Goal: Task Accomplishment & Management: Manage account settings

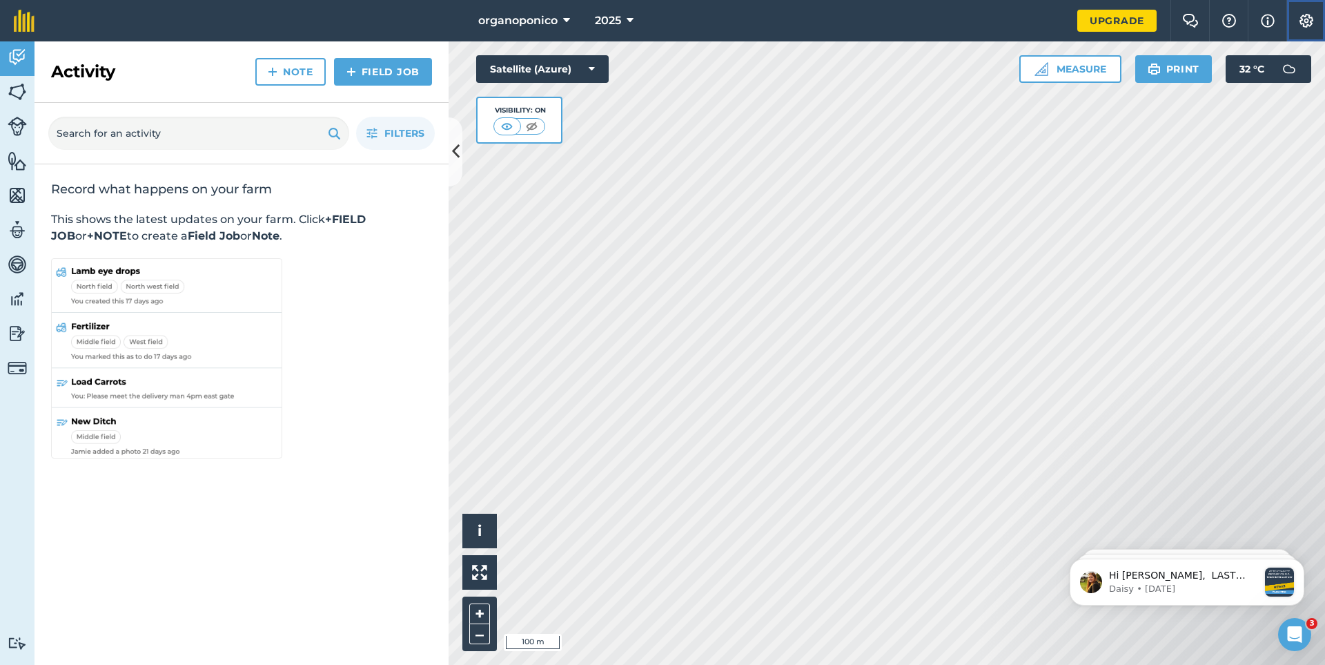
click at [1309, 23] on img at bounding box center [1306, 21] width 17 height 14
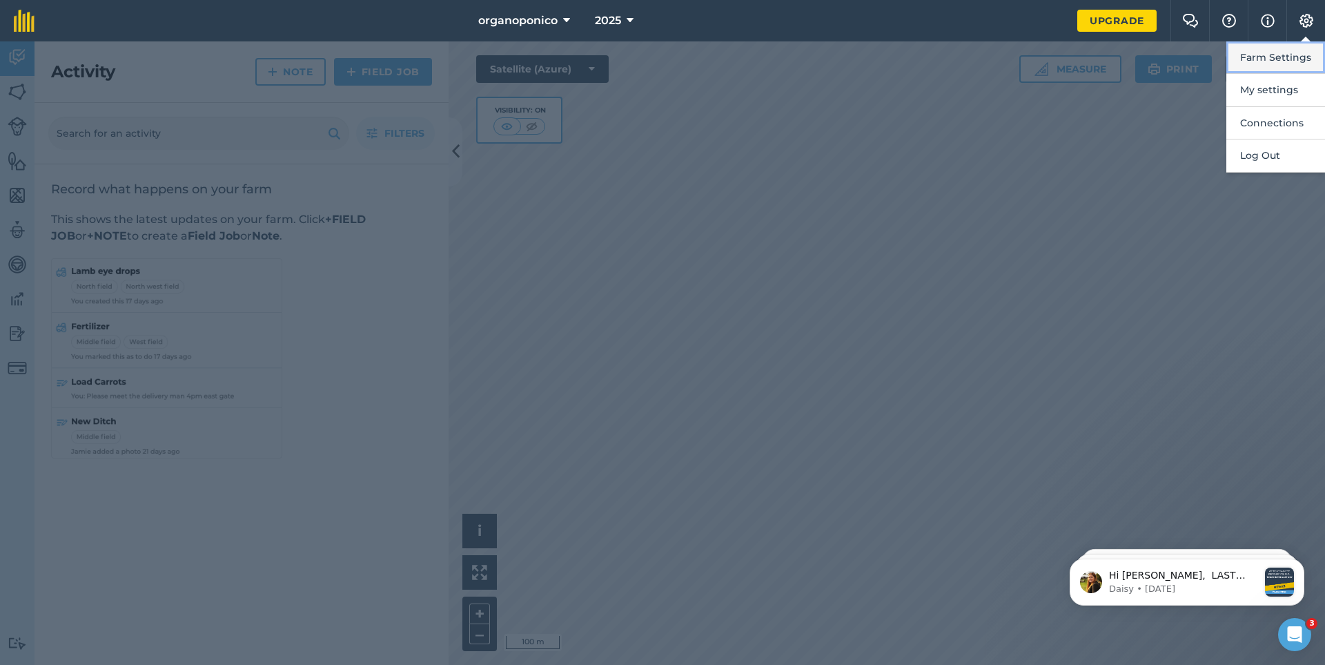
click at [1287, 56] on button "Farm Settings" at bounding box center [1276, 57] width 99 height 32
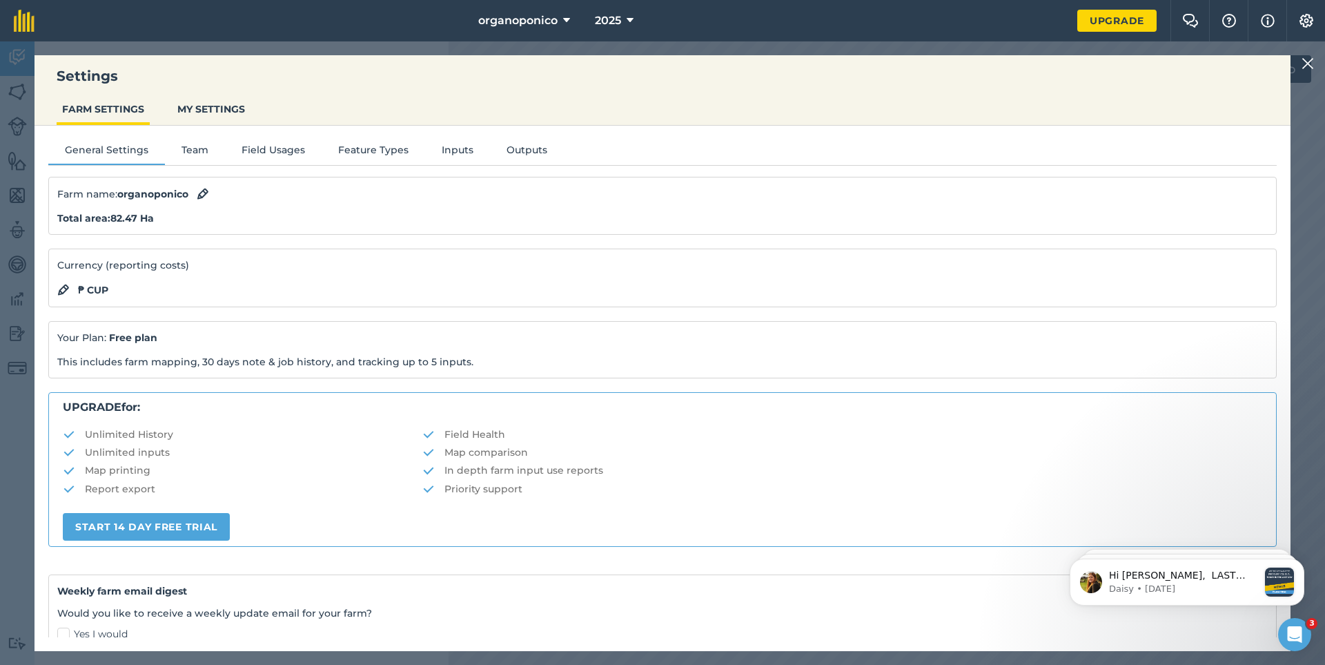
scroll to position [137, 0]
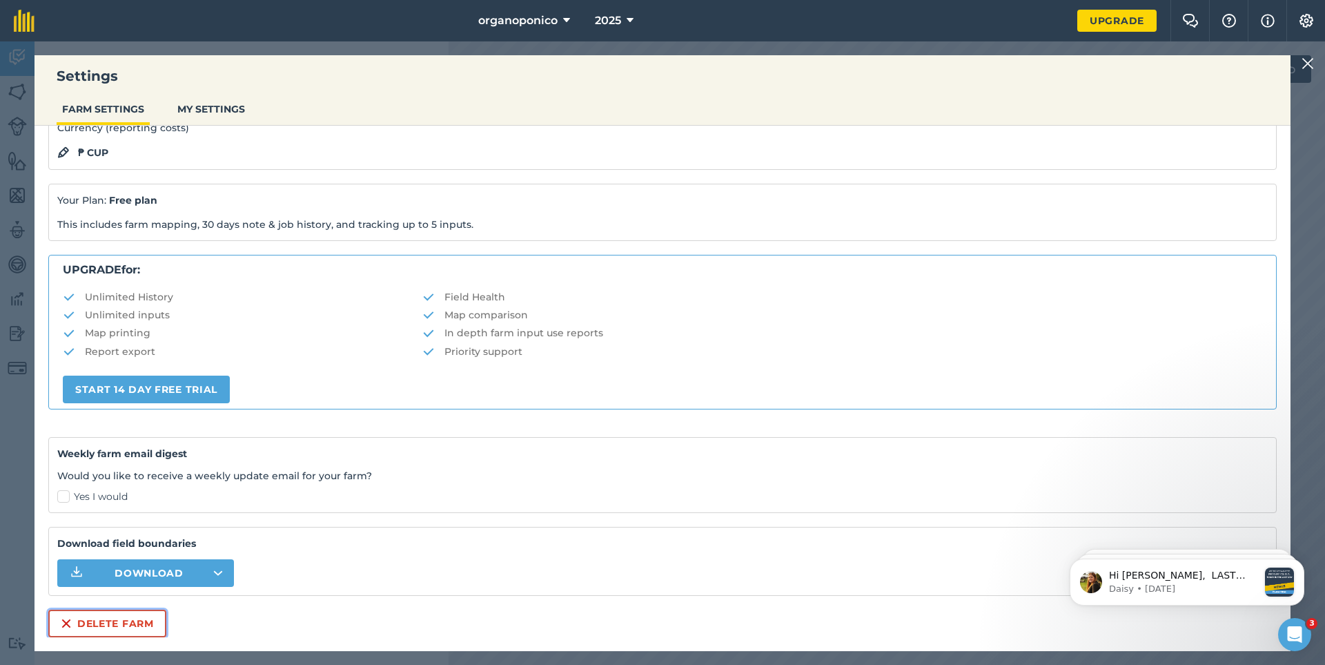
click at [110, 628] on button "Delete farm" at bounding box center [107, 623] width 118 height 28
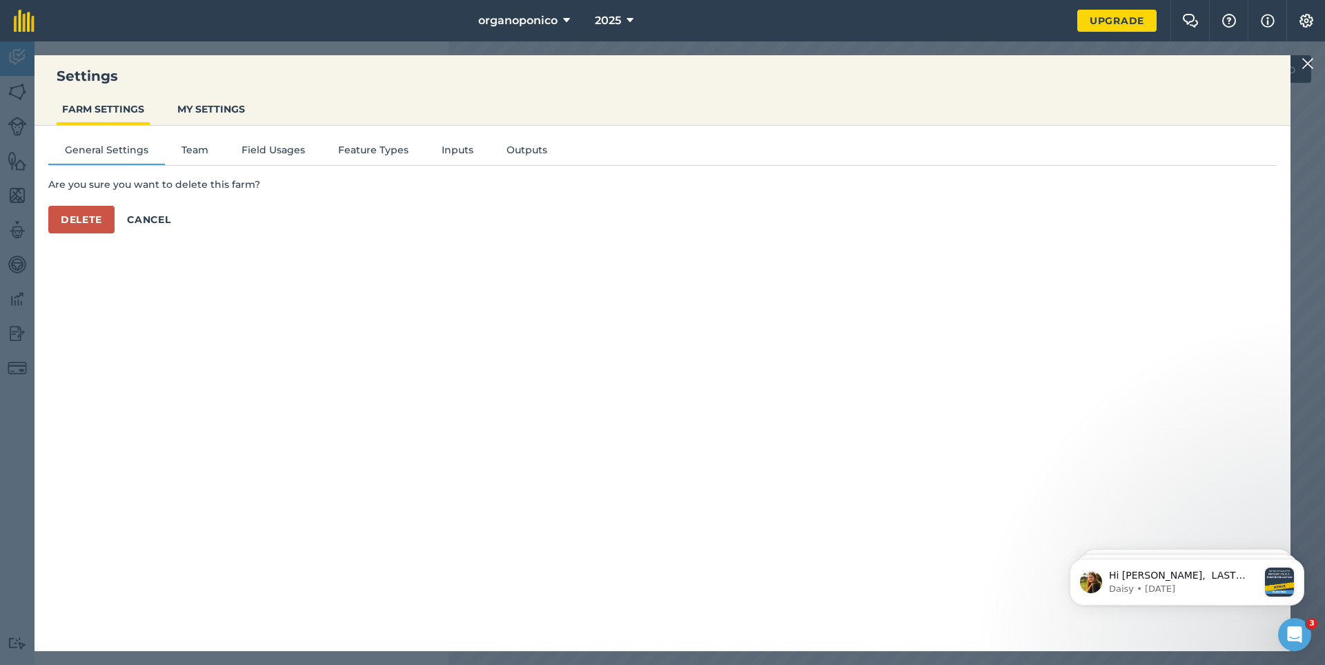
scroll to position [0, 0]
click at [78, 218] on button "Delete" at bounding box center [81, 220] width 66 height 28
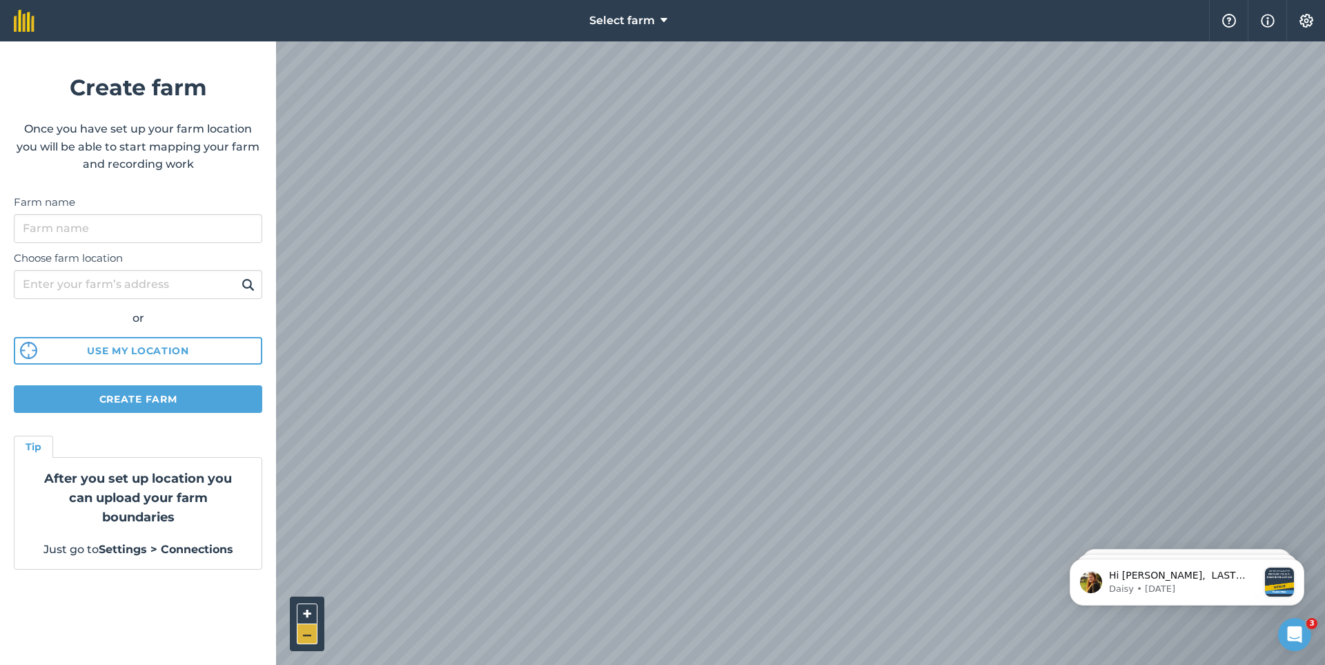
click at [306, 632] on button "–" at bounding box center [307, 634] width 21 height 20
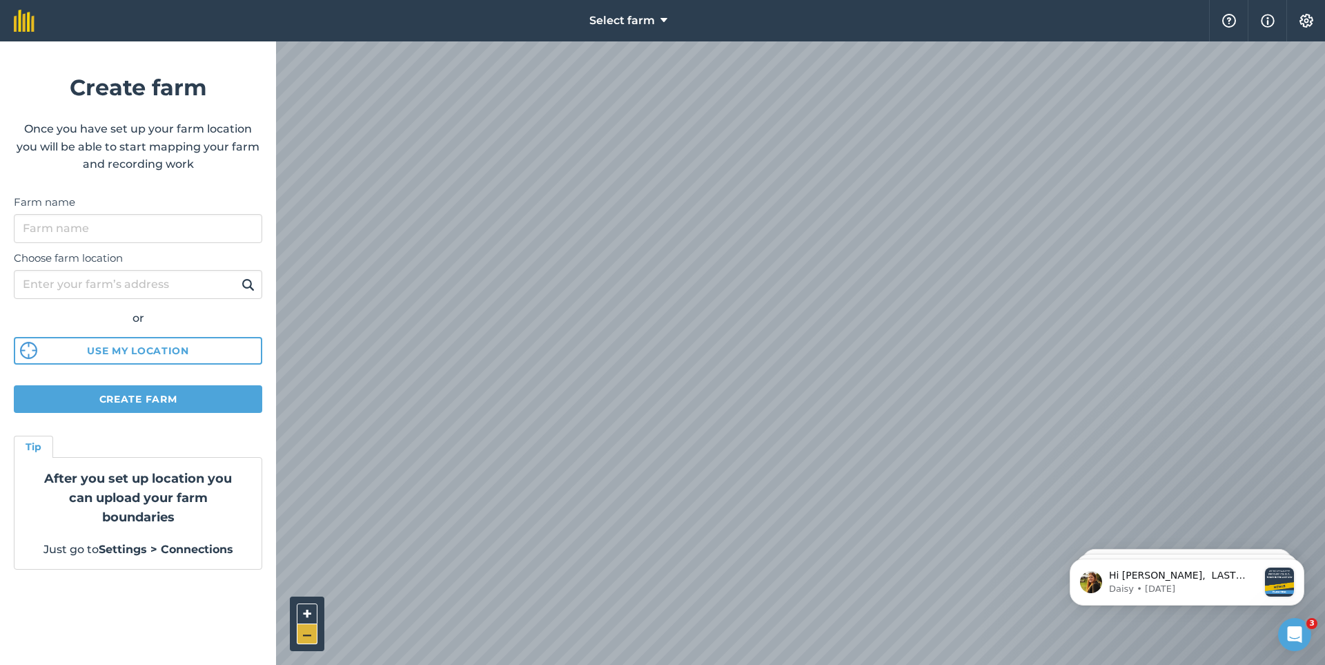
click at [306, 632] on button "–" at bounding box center [307, 634] width 21 height 20
click at [71, 286] on input "Choose farm location" at bounding box center [138, 284] width 248 height 29
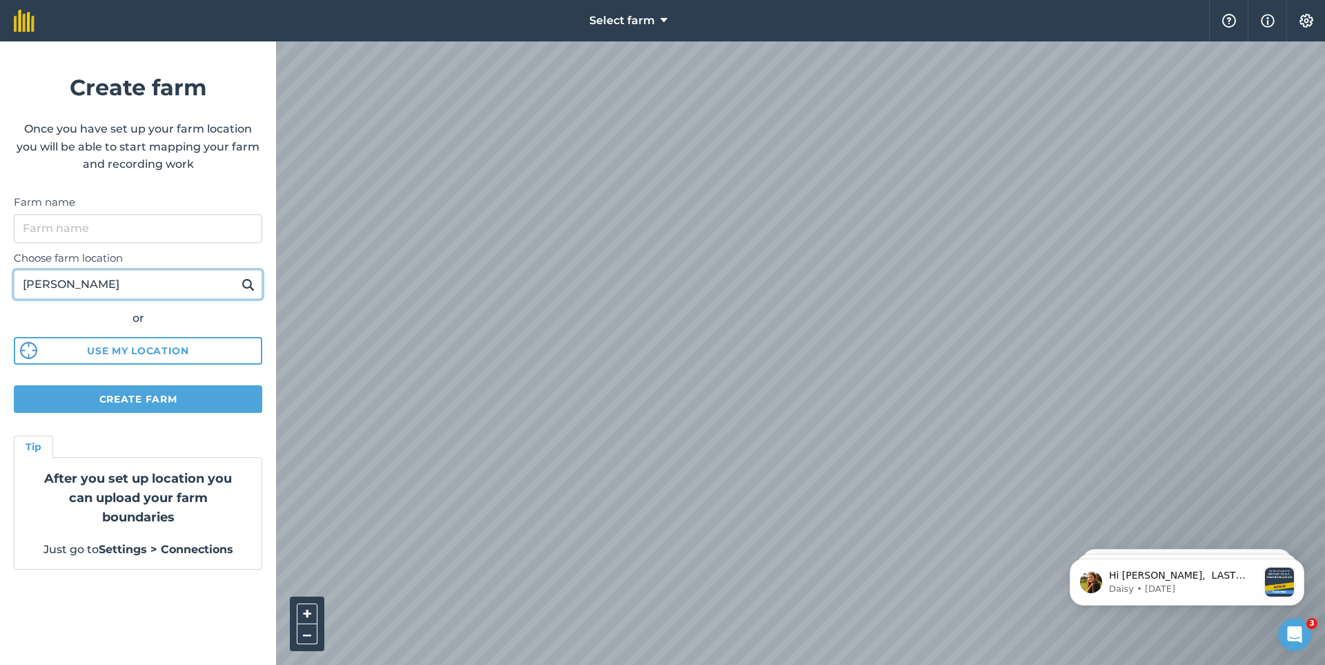
type input "[PERSON_NAME]"
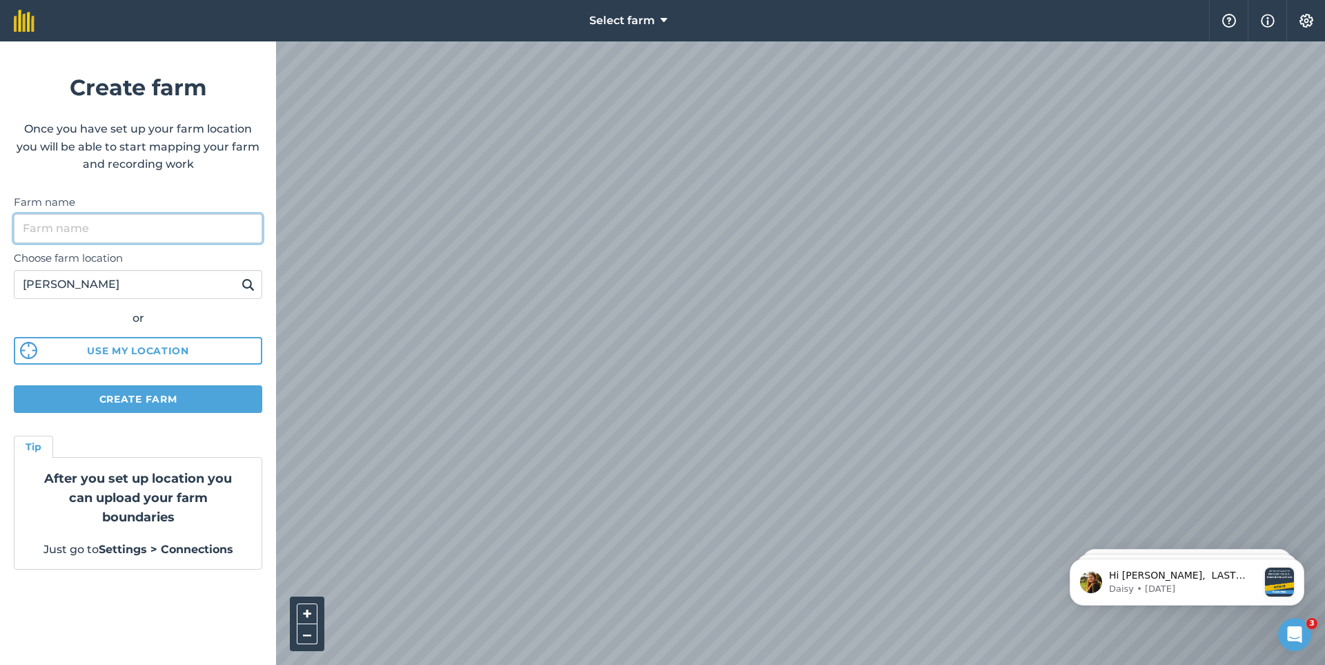
click at [46, 238] on input "Farm name" at bounding box center [138, 228] width 248 height 29
type input "crestellina"
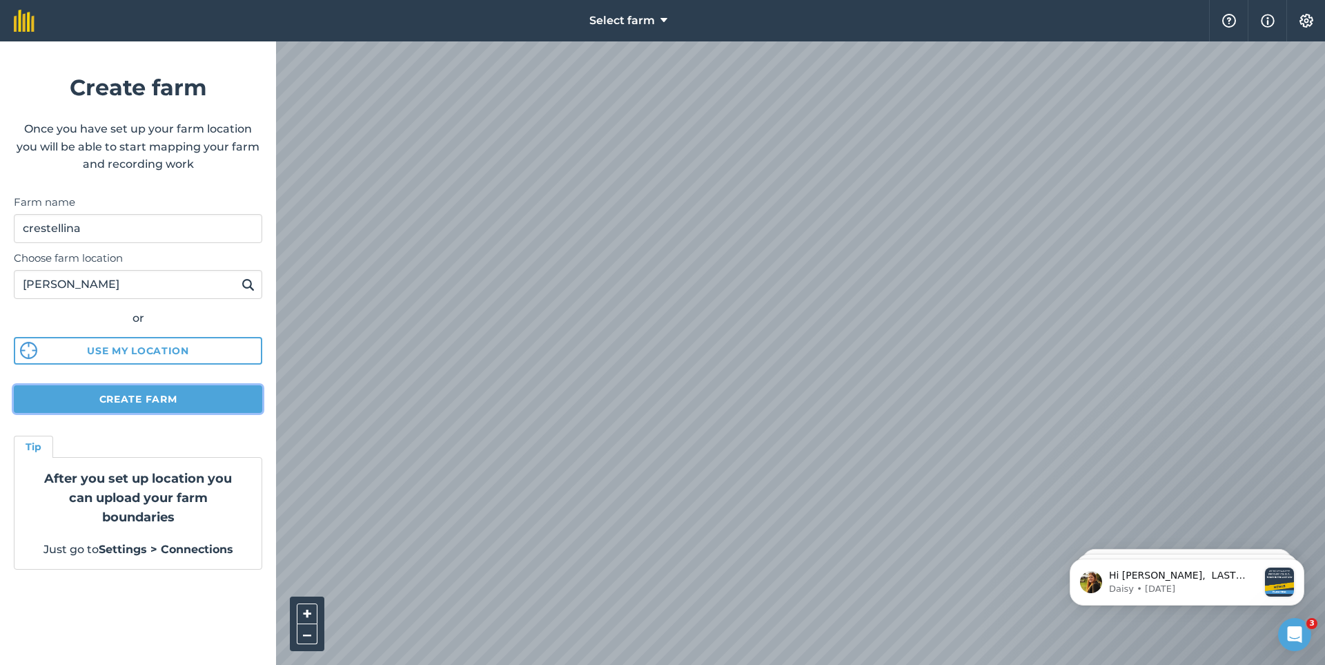
click at [146, 398] on button "Create farm" at bounding box center [138, 399] width 248 height 28
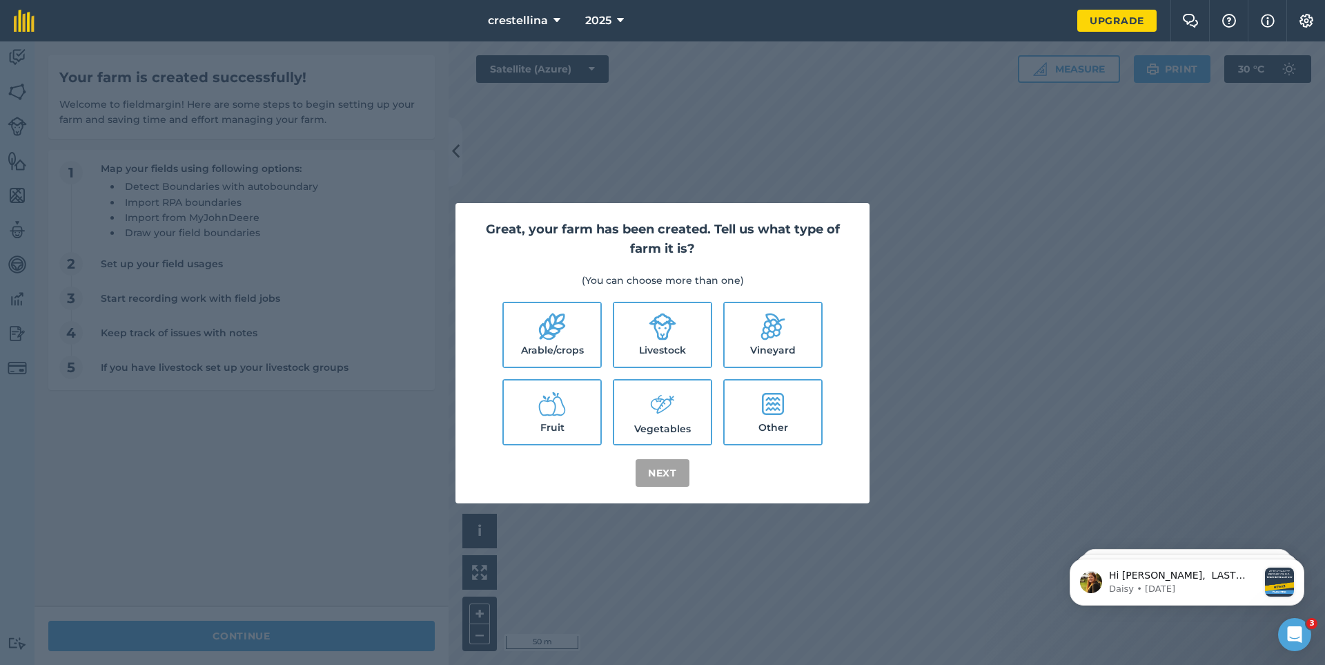
click at [558, 342] on label "Arable/crops" at bounding box center [552, 335] width 97 height 64
checkbox input "true"
click at [666, 479] on button "Next" at bounding box center [663, 473] width 54 height 28
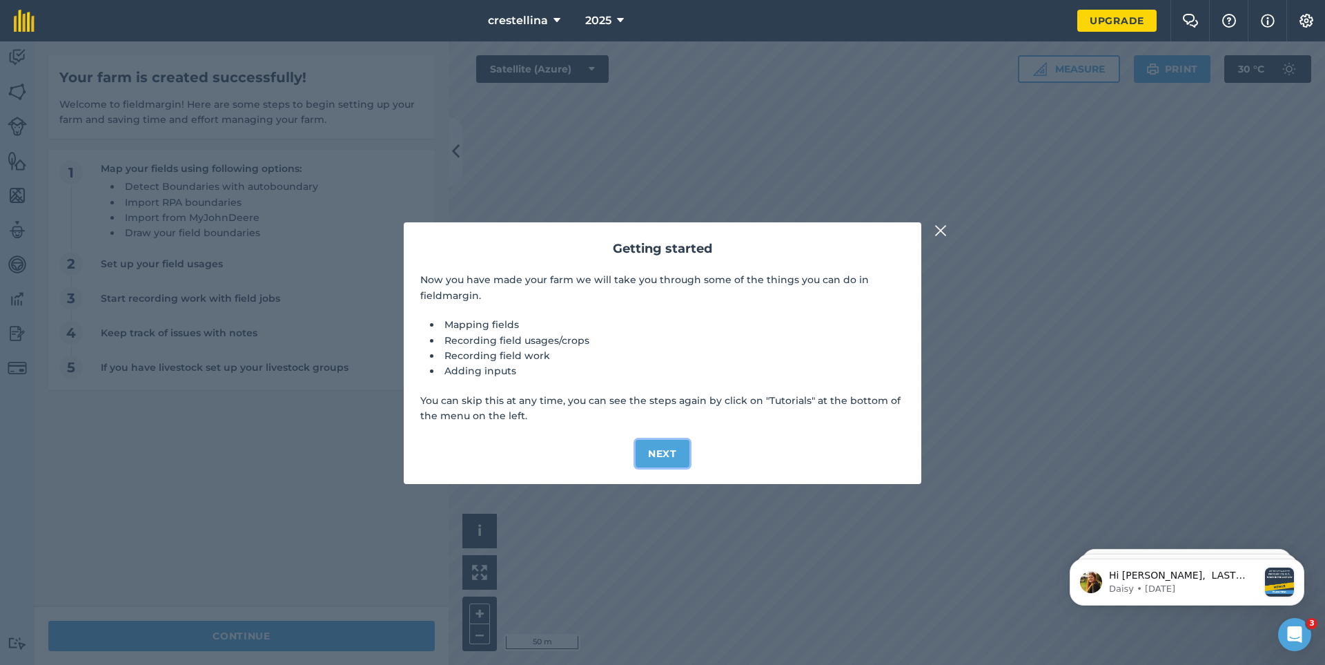
click at [658, 456] on button "Next" at bounding box center [663, 454] width 54 height 28
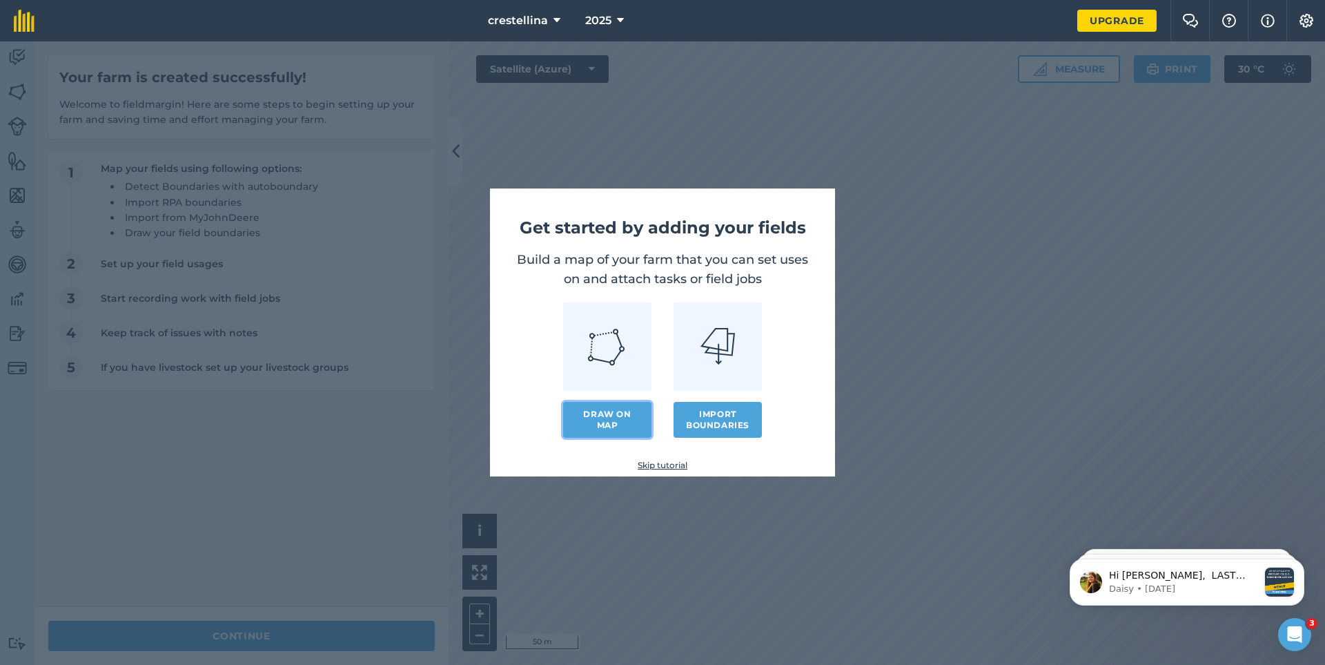
click at [612, 422] on link "Draw on map" at bounding box center [607, 420] width 88 height 36
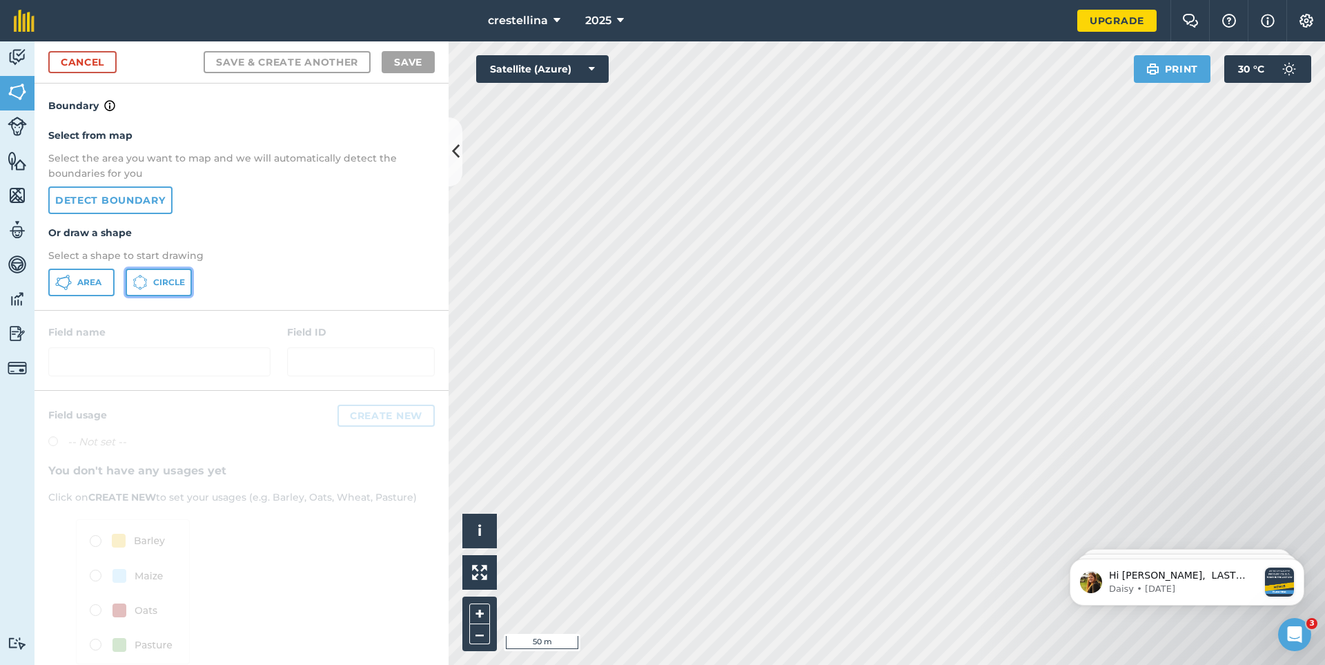
click at [157, 284] on span "Circle" at bounding box center [169, 282] width 32 height 11
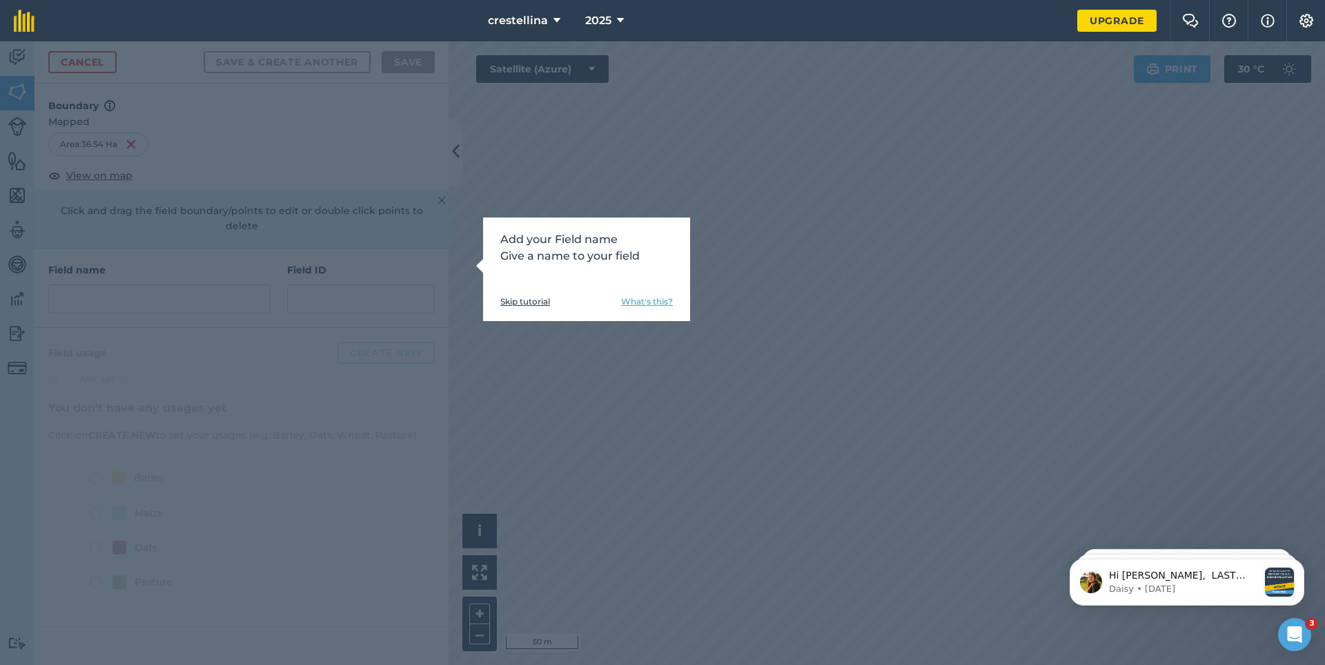
click at [518, 296] on link "Skip tutorial" at bounding box center [525, 301] width 50 height 11
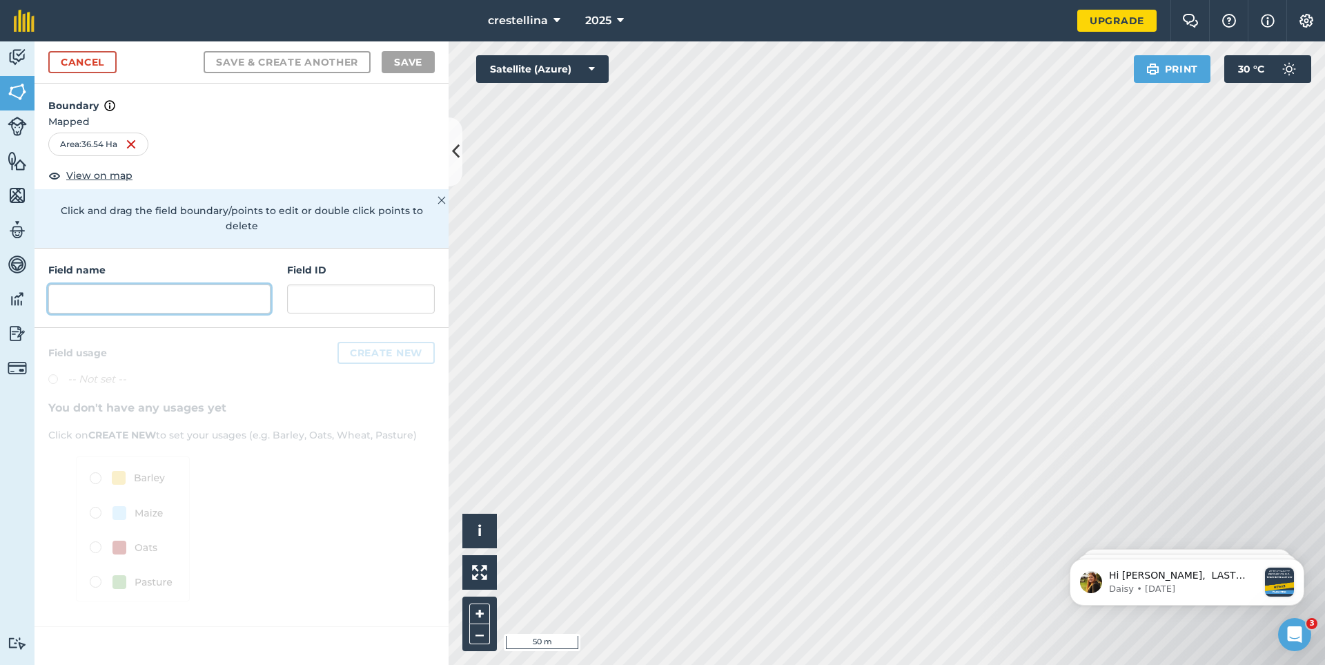
click at [124, 284] on input "text" at bounding box center [159, 298] width 222 height 29
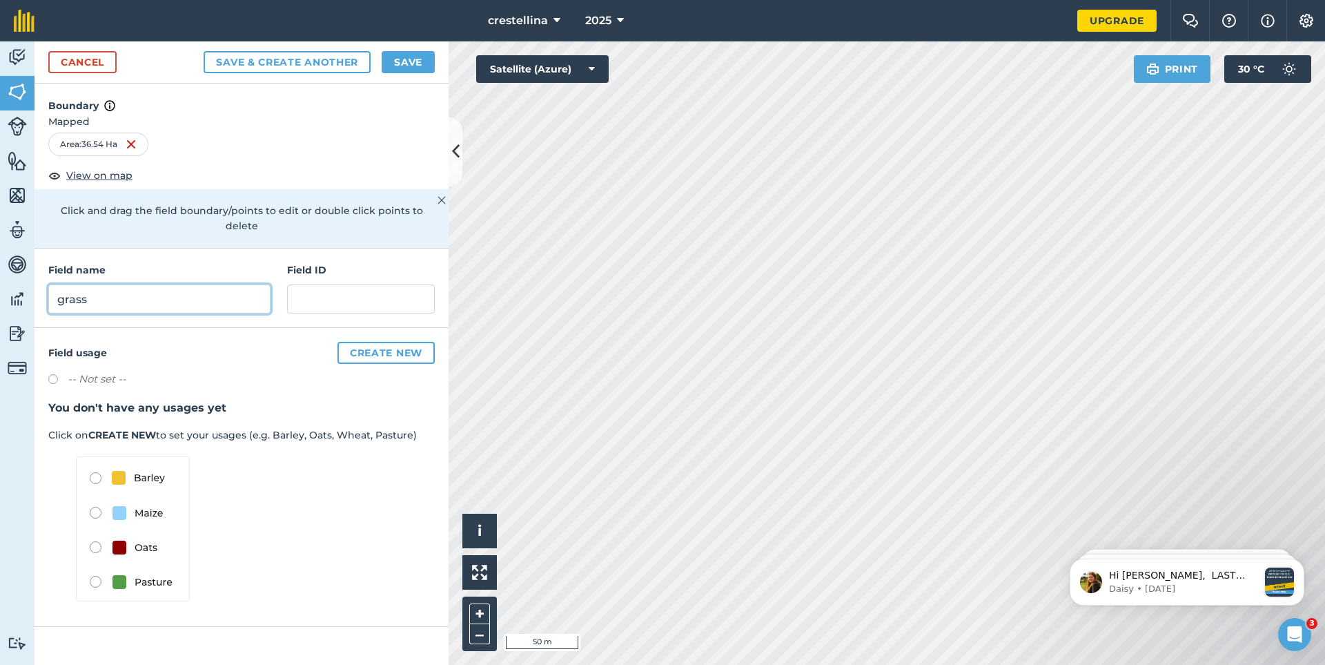
type input "grass"
click at [384, 342] on button "Create new" at bounding box center [386, 353] width 97 height 22
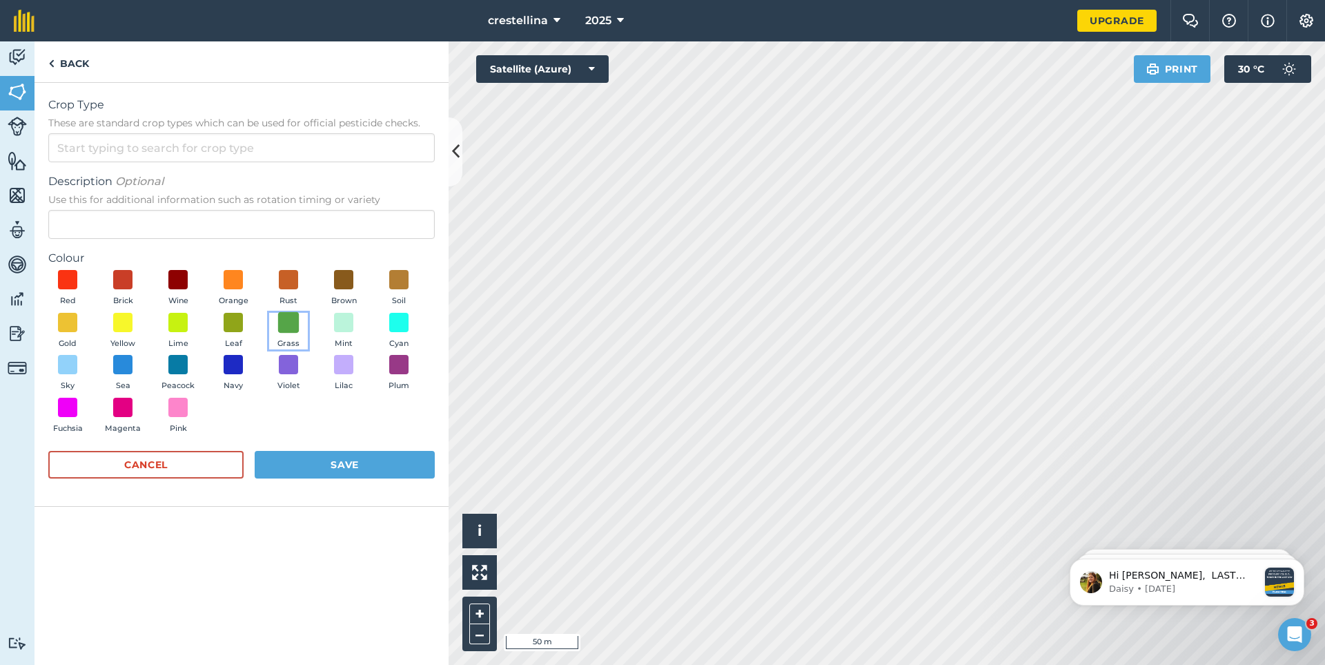
click at [290, 326] on span at bounding box center [288, 321] width 21 height 21
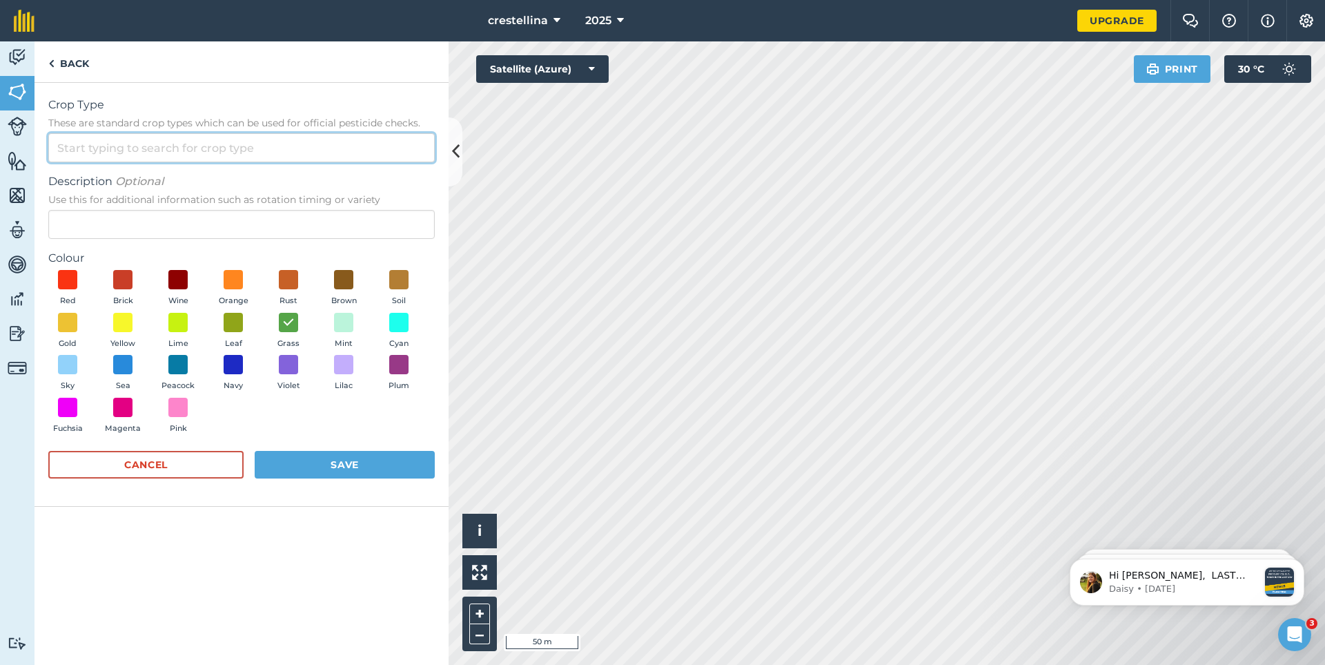
click at [152, 152] on input "Crop Type These are standard crop types which can be used for official pesticid…" at bounding box center [241, 147] width 387 height 29
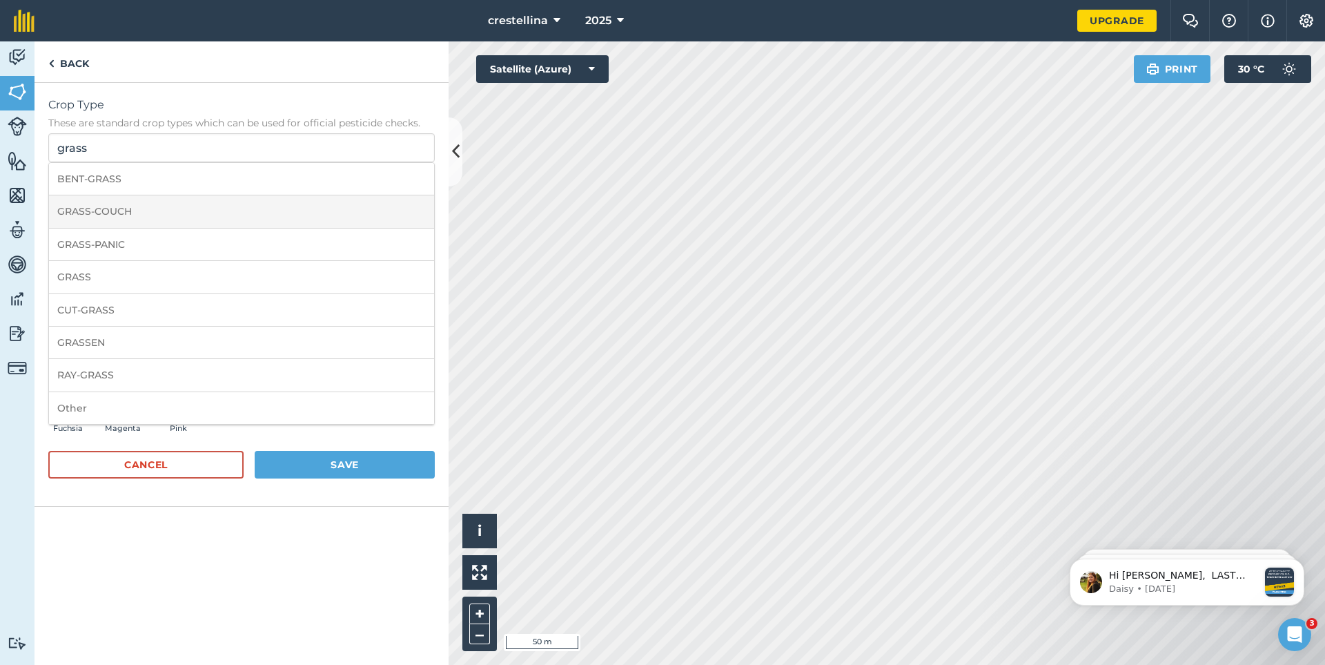
click at [156, 215] on li "GRASS-COUCH" at bounding box center [241, 211] width 385 height 32
type input "GRASS-COUCH"
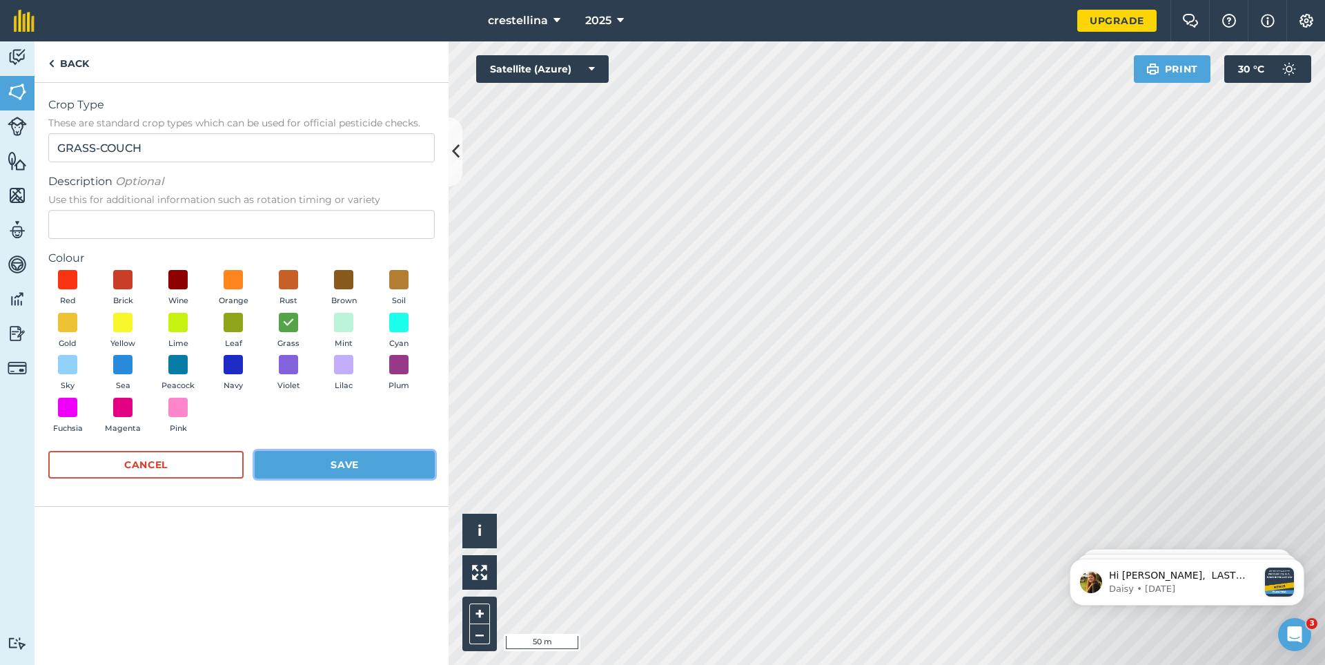
click at [335, 463] on button "Save" at bounding box center [345, 465] width 180 height 28
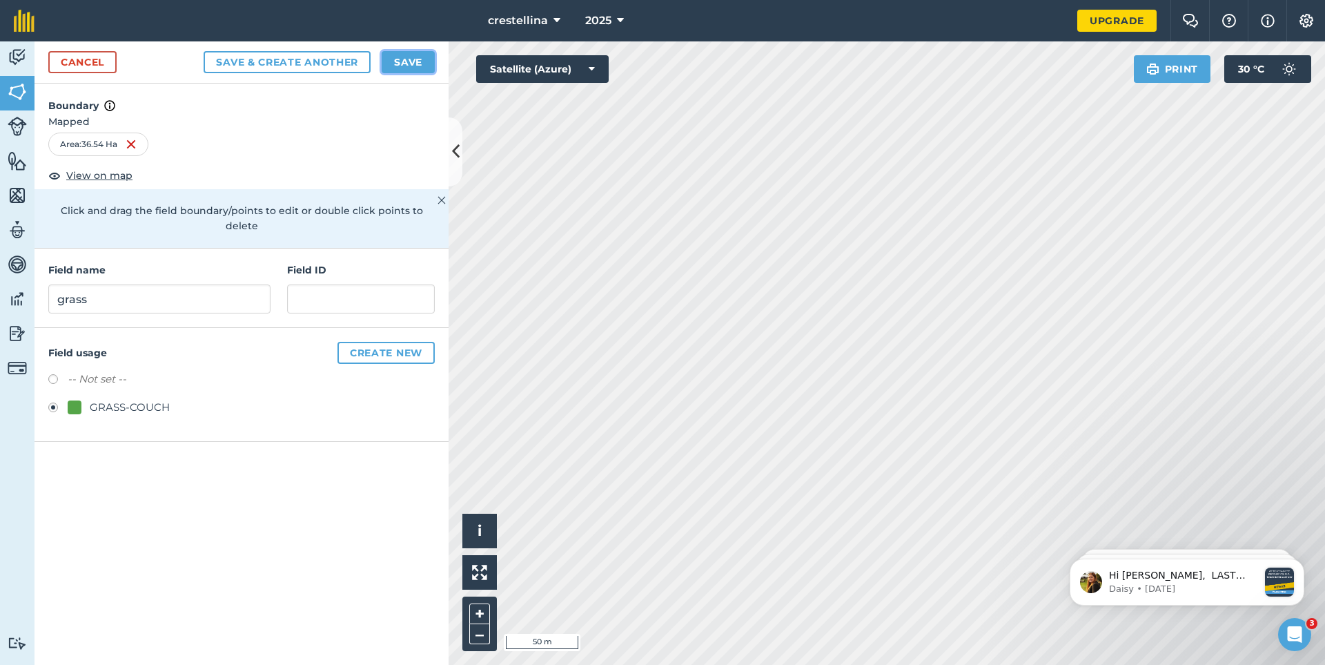
click at [410, 64] on button "Save" at bounding box center [408, 62] width 53 height 22
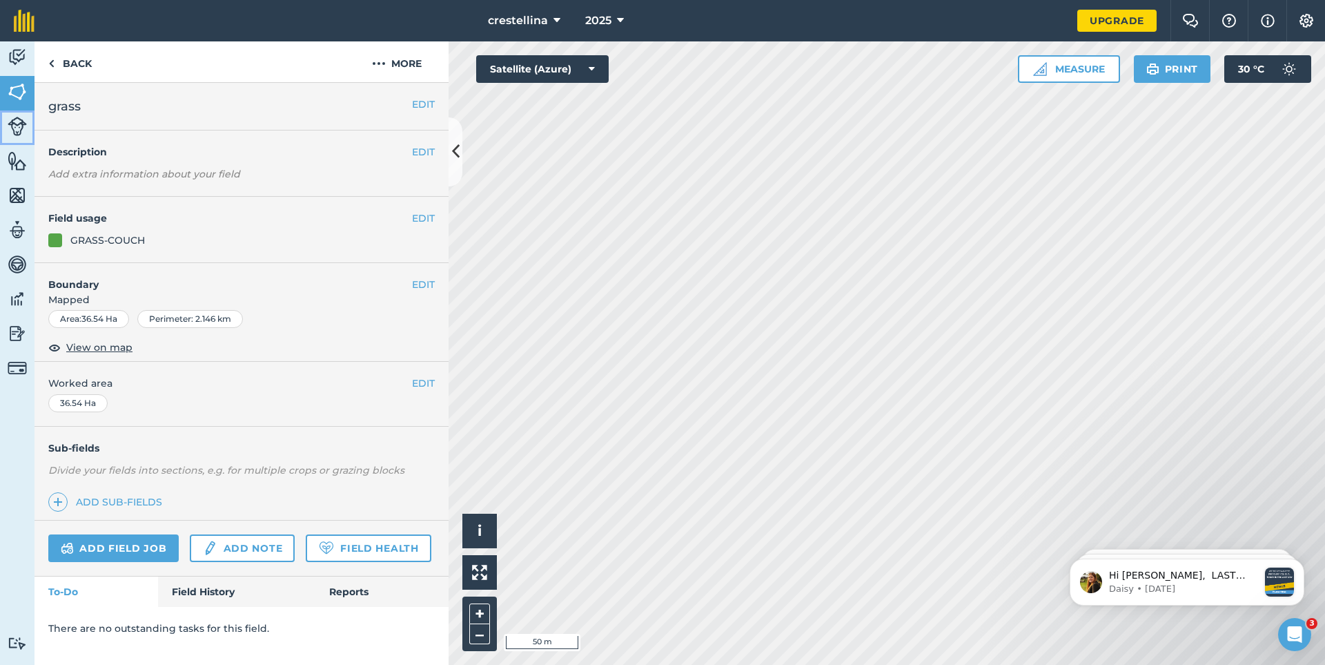
click at [13, 130] on img at bounding box center [17, 126] width 19 height 19
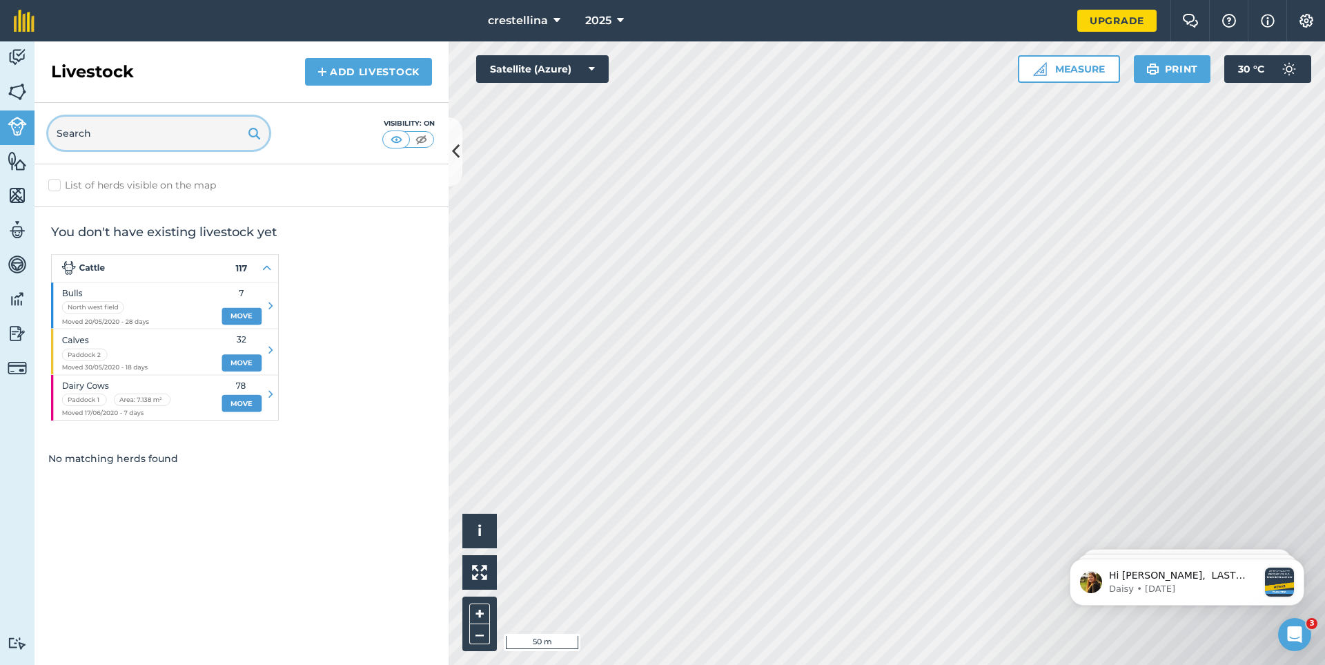
click at [104, 130] on input "text" at bounding box center [158, 133] width 221 height 33
click at [331, 75] on link "Add Livestock" at bounding box center [368, 72] width 127 height 28
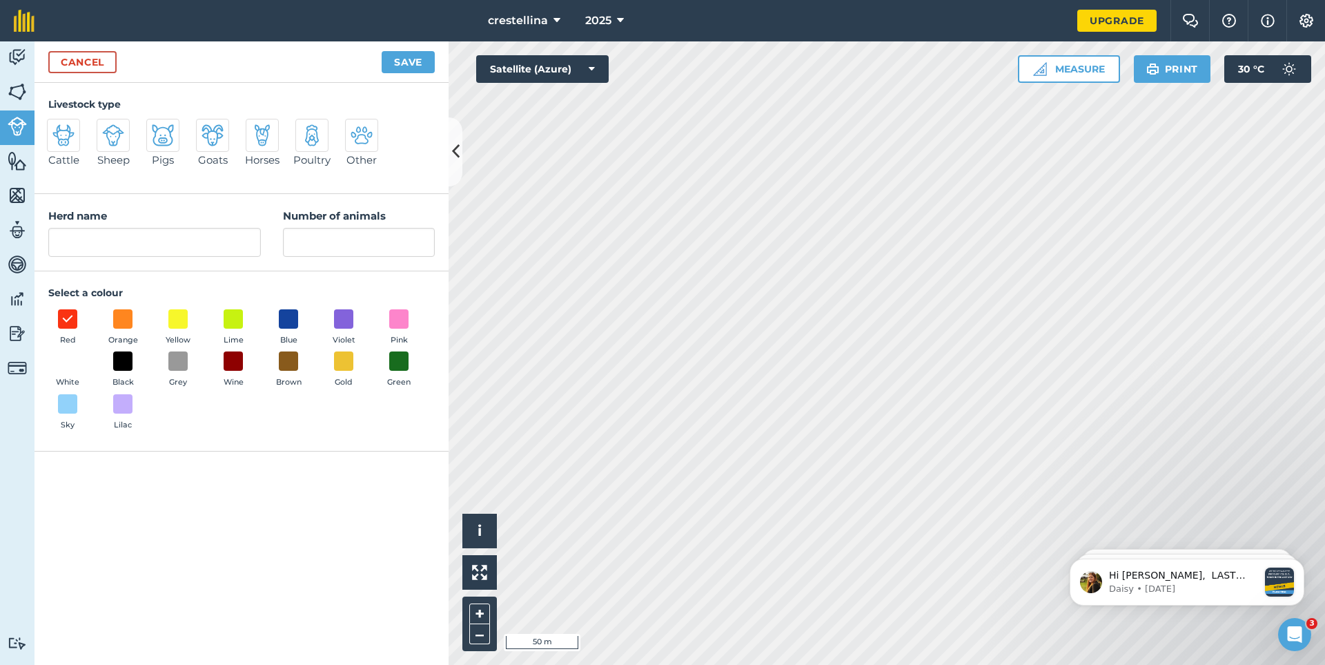
click at [69, 142] on img at bounding box center [63, 135] width 22 height 22
click at [57, 128] on input "Cattle" at bounding box center [52, 123] width 9 height 9
radio input "true"
click at [93, 248] on input "Cattle" at bounding box center [154, 242] width 213 height 29
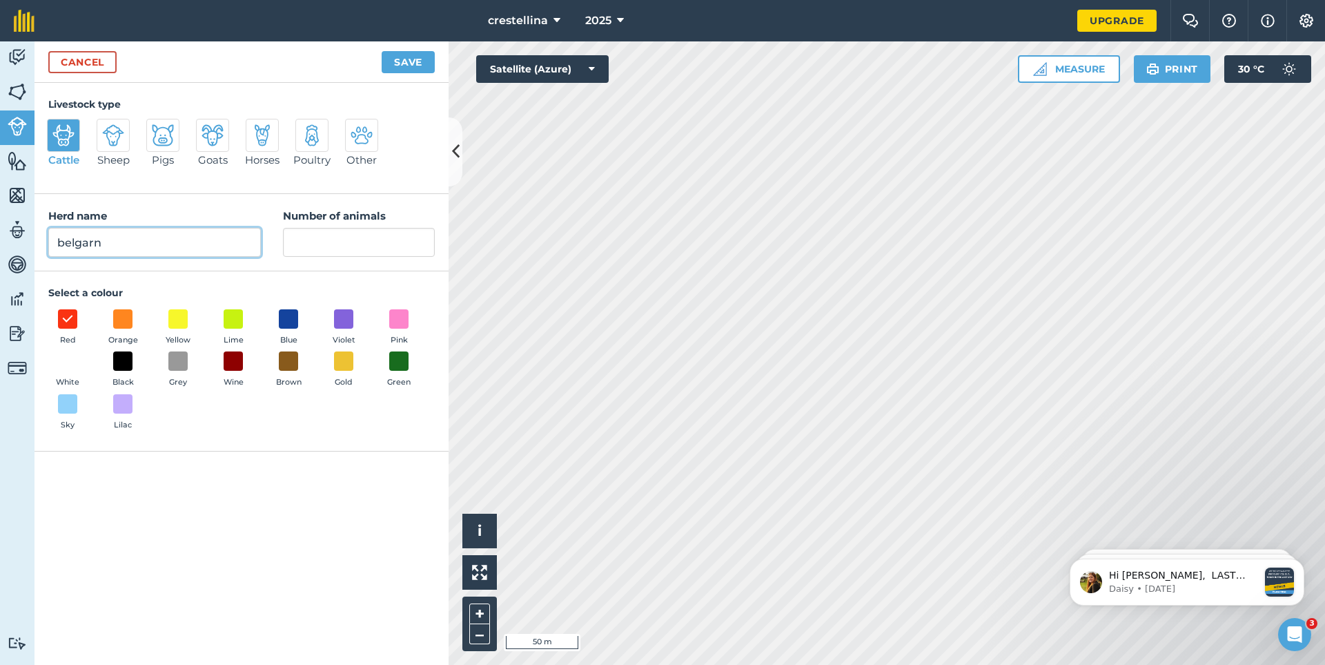
type input "belgarn"
click at [315, 241] on input "Number of animals" at bounding box center [359, 242] width 152 height 29
type input "200"
click at [77, 362] on span at bounding box center [67, 361] width 21 height 21
click at [404, 64] on button "Save" at bounding box center [408, 62] width 53 height 22
